Goal: Information Seeking & Learning: Learn about a topic

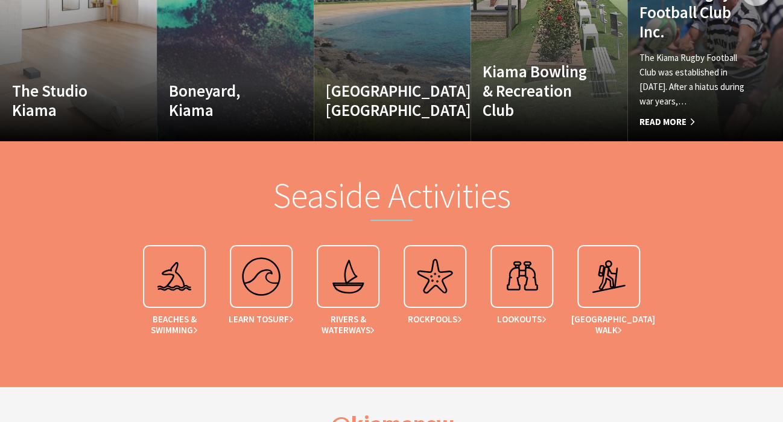
scroll to position [1871, 0]
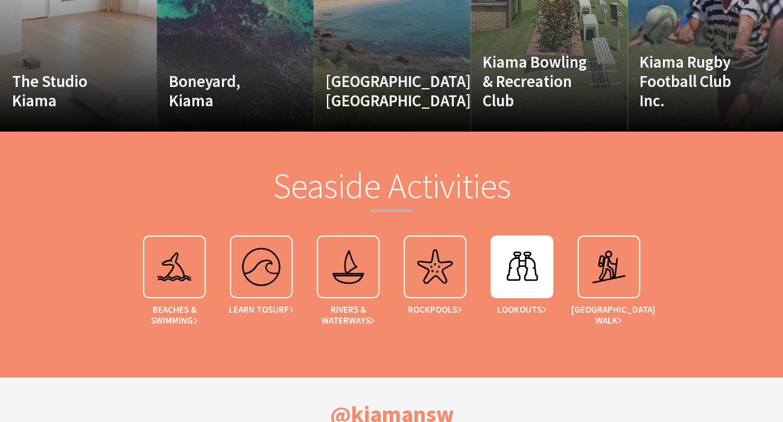
click at [515, 243] on img at bounding box center [522, 267] width 48 height 48
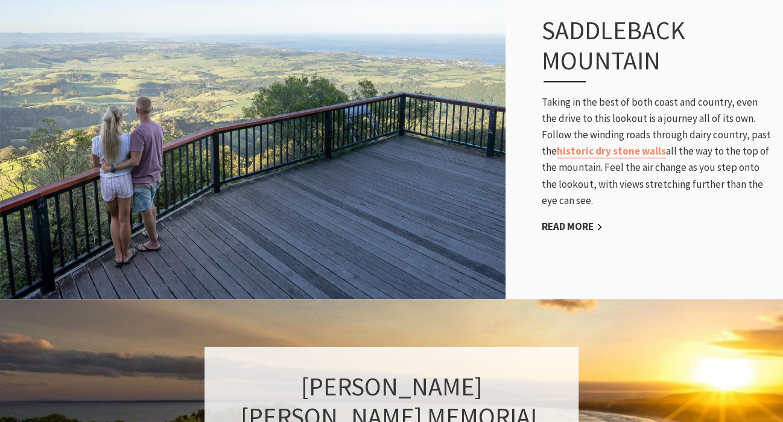
scroll to position [543, 0]
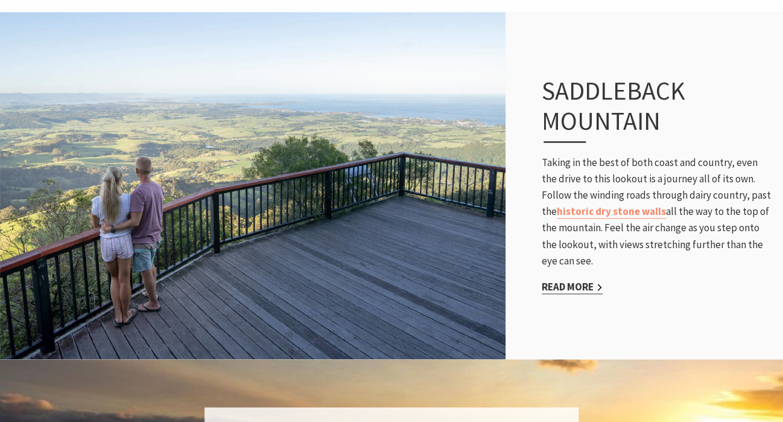
click at [581, 289] on link "Read More" at bounding box center [572, 287] width 61 height 14
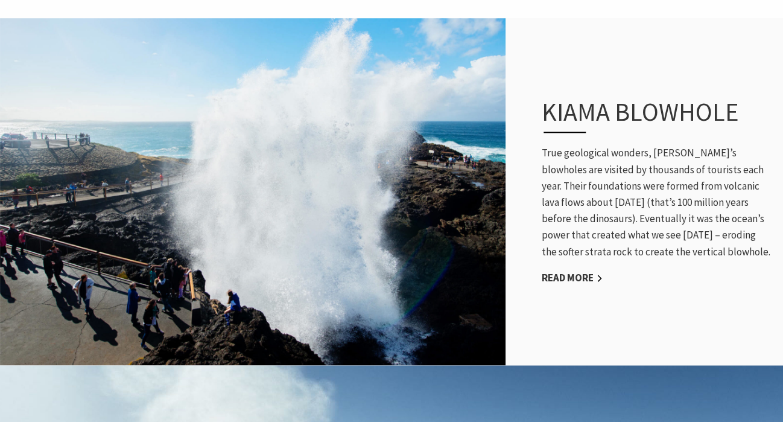
scroll to position [555, 0]
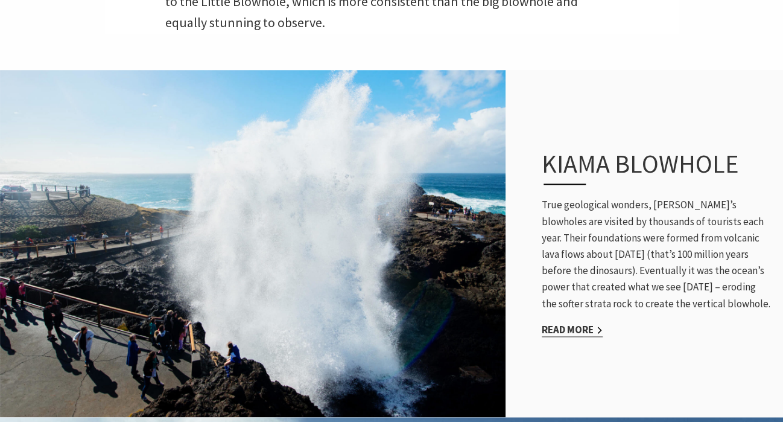
click at [565, 323] on link "Read More" at bounding box center [572, 330] width 61 height 14
